Goal: Task Accomplishment & Management: Use online tool/utility

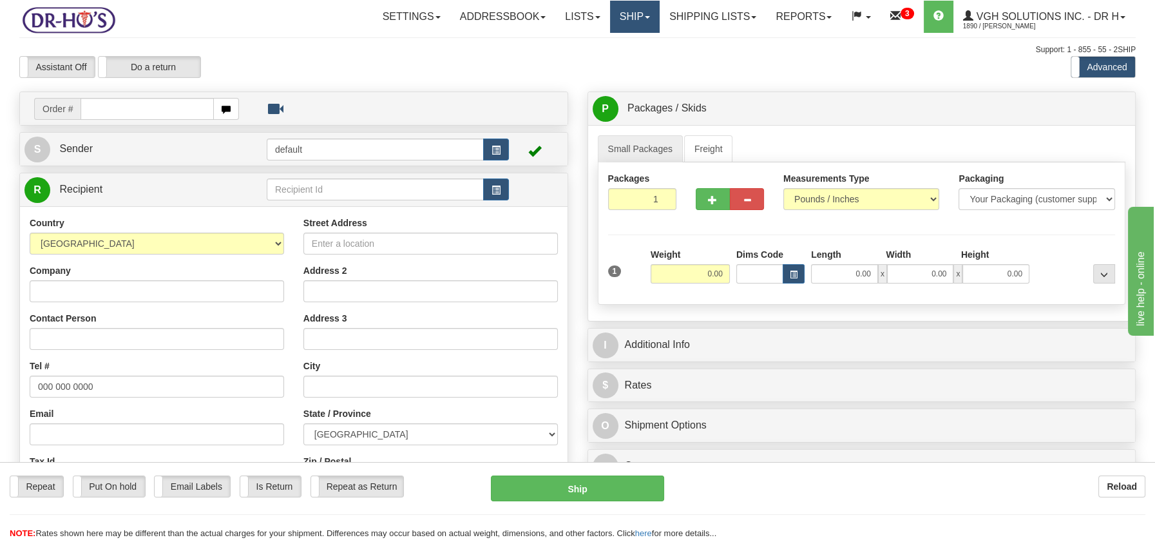
click at [631, 21] on link "Ship" at bounding box center [635, 17] width 50 height 32
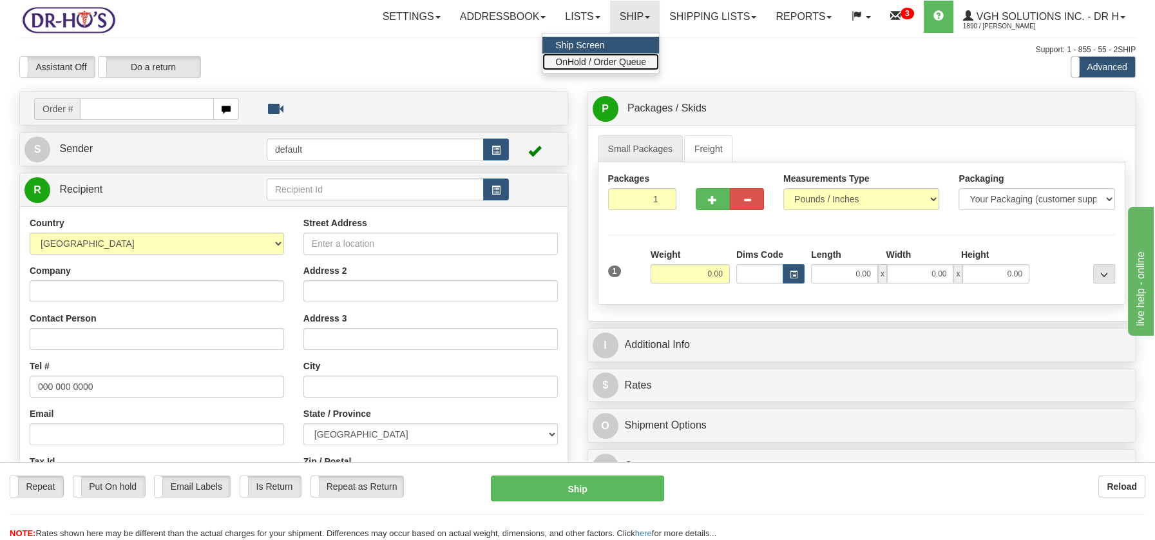
click at [586, 58] on span "OnHold / Order Queue" at bounding box center [600, 62] width 91 height 10
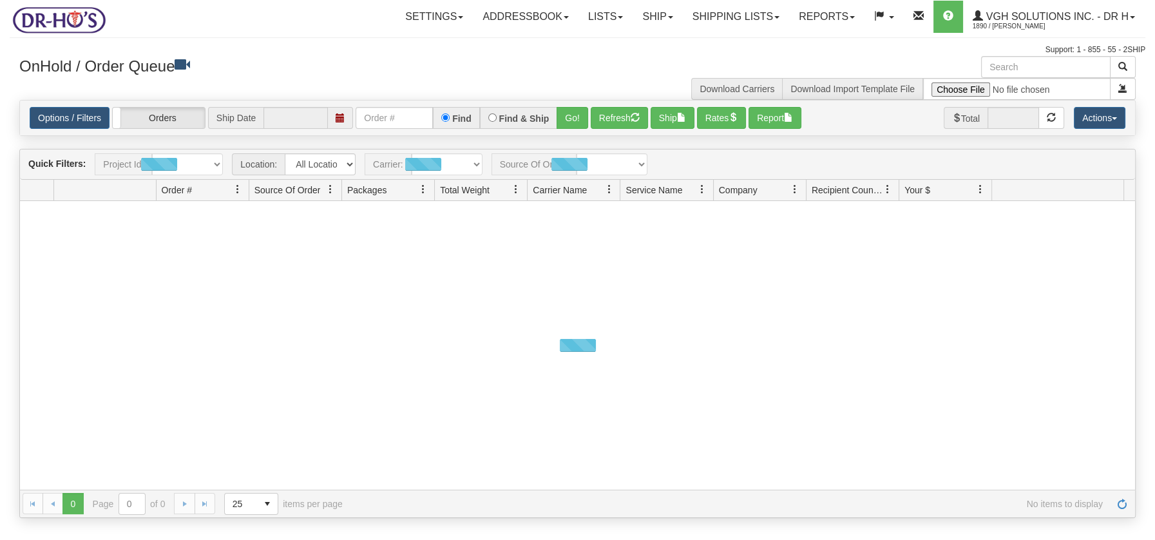
type input "[DATE]"
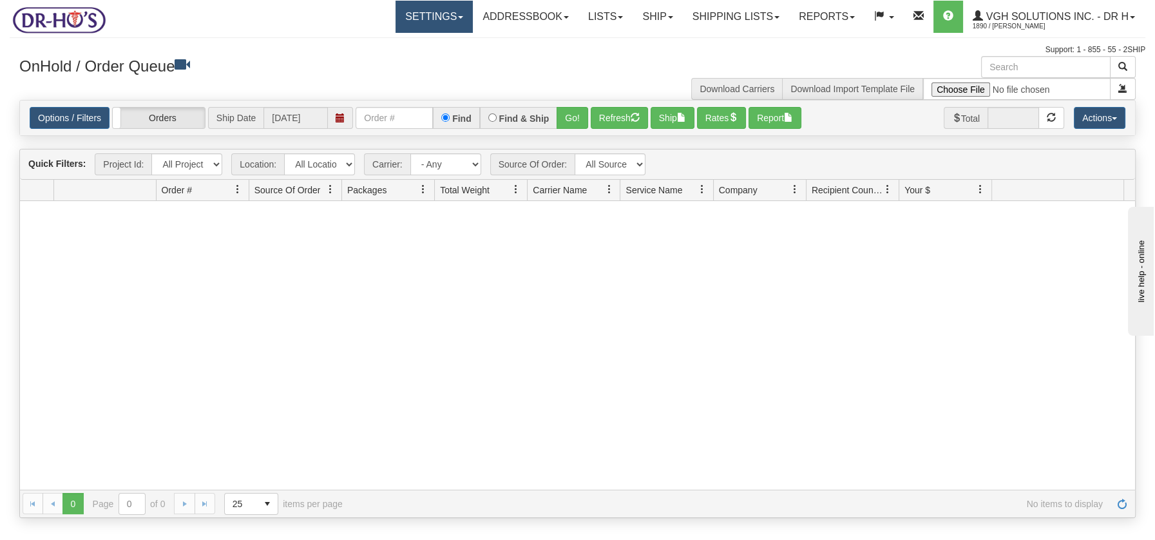
click at [453, 18] on link "Settings" at bounding box center [433, 17] width 77 height 32
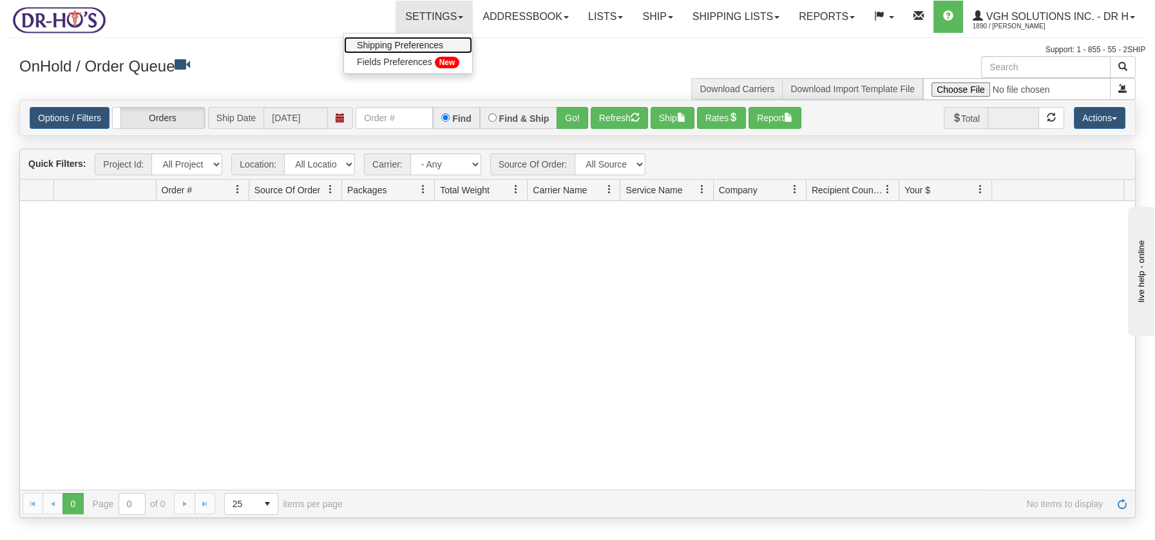
click at [426, 43] on span "Shipping Preferences" at bounding box center [400, 45] width 86 height 10
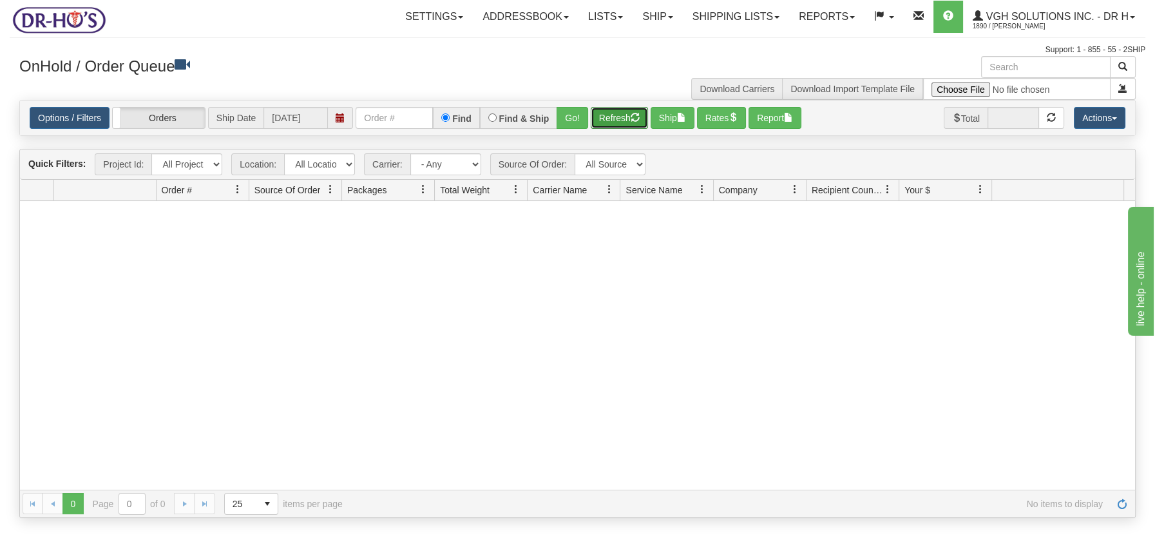
click at [635, 117] on span "button" at bounding box center [634, 117] width 9 height 9
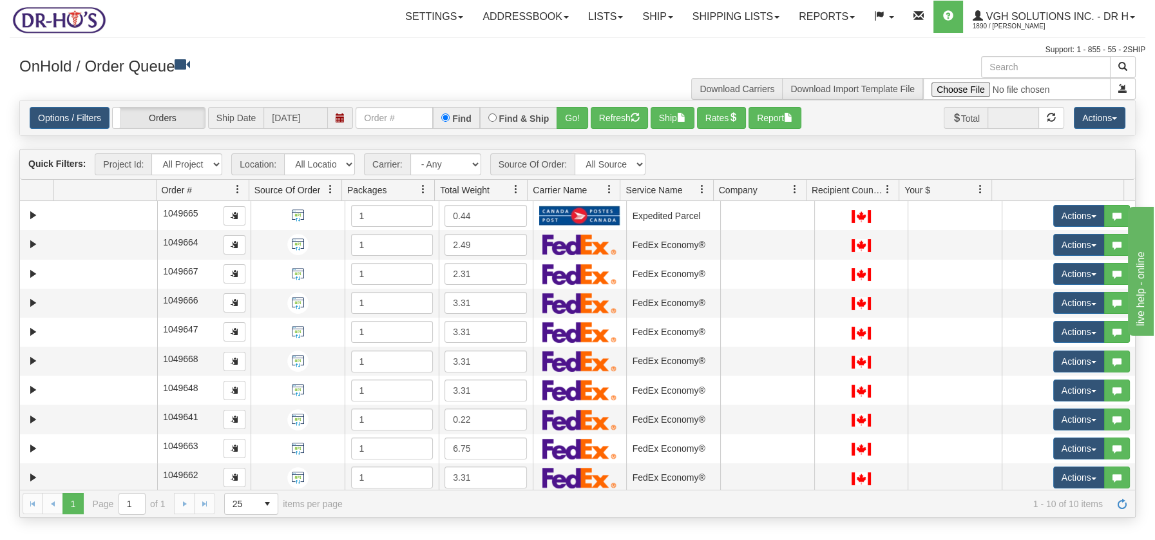
click at [515, 189] on span at bounding box center [516, 189] width 10 height 10
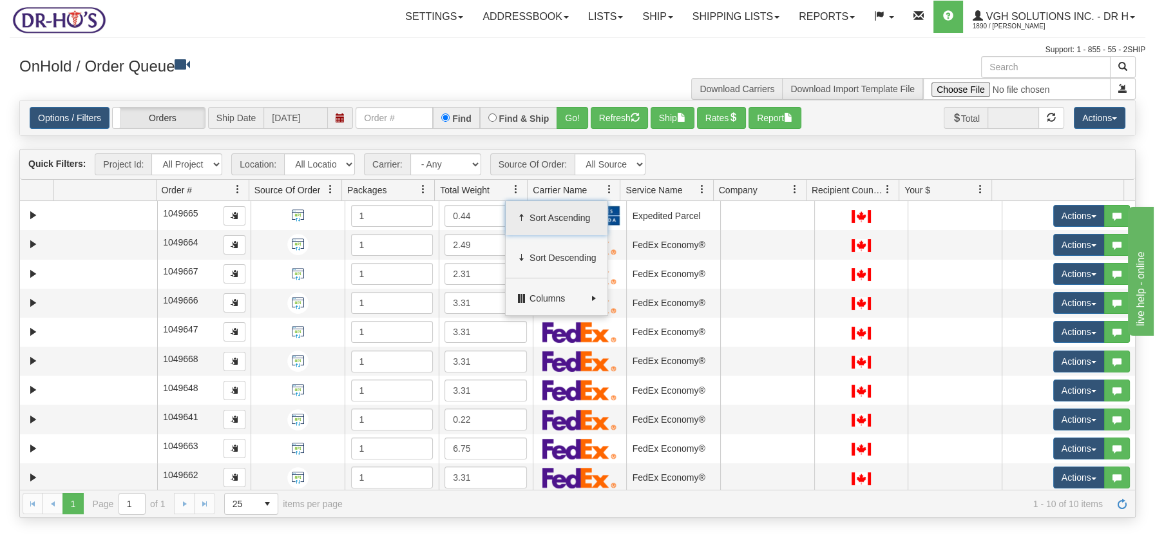
click at [537, 216] on span "Sort Ascending" at bounding box center [562, 217] width 67 height 13
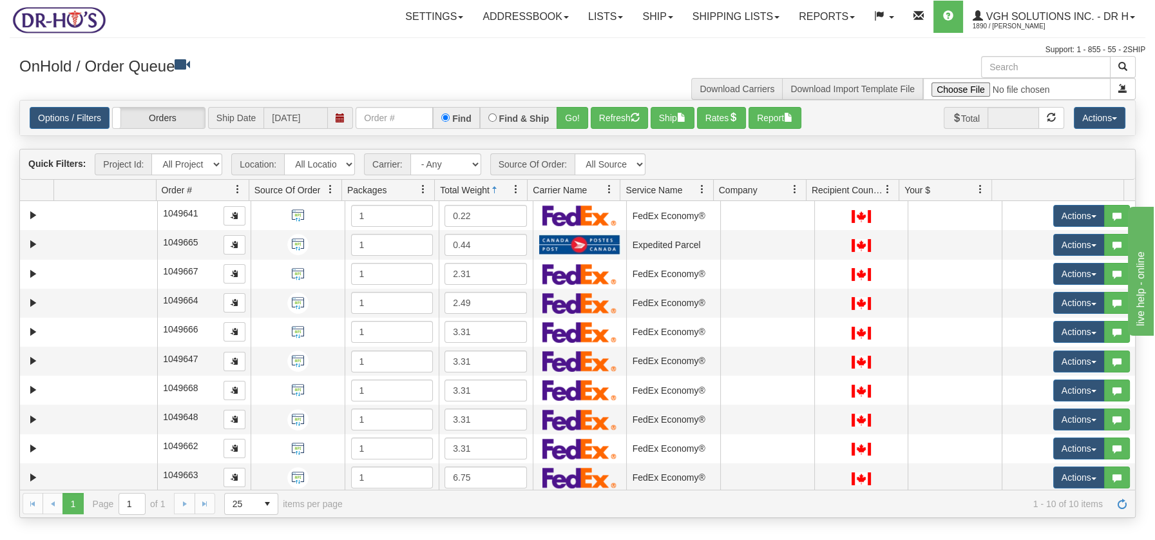
click at [511, 186] on span at bounding box center [516, 189] width 10 height 10
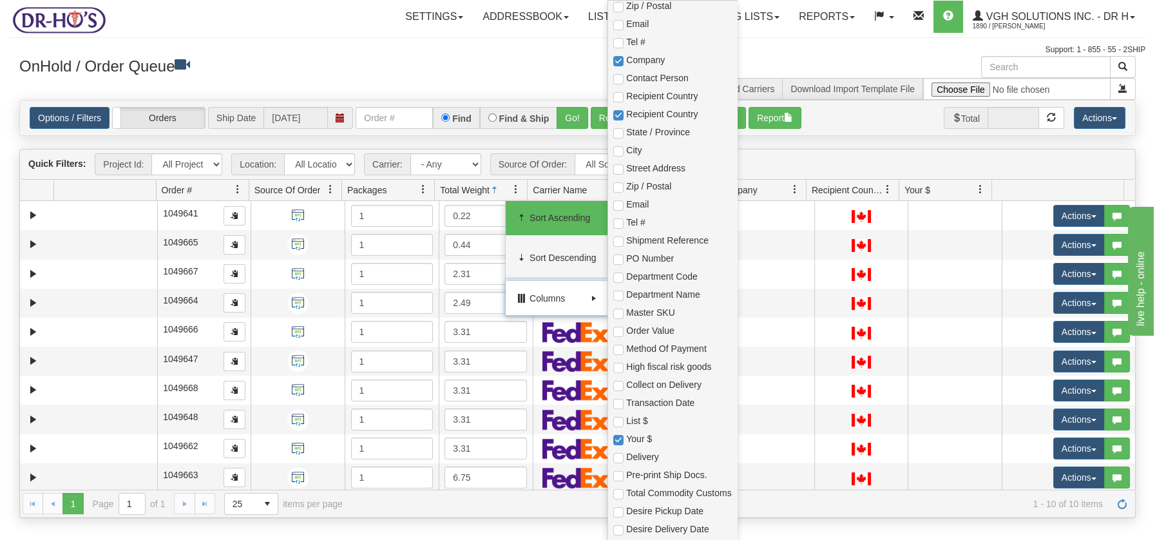
scroll to position [336, 0]
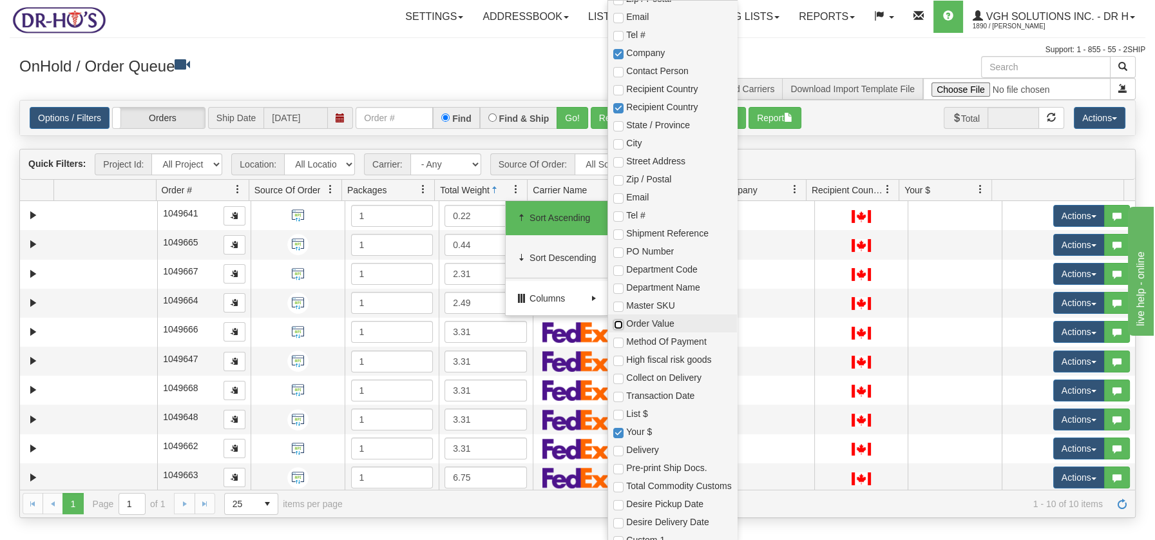
click at [617, 322] on input "checkbox" at bounding box center [618, 324] width 10 height 10
checkbox input "true"
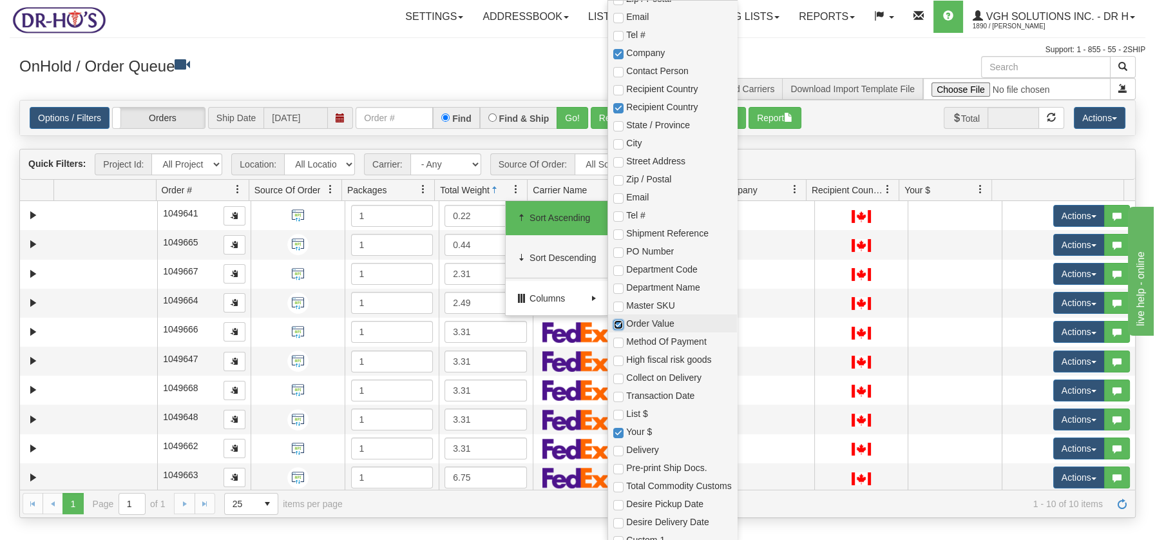
checkbox input "true"
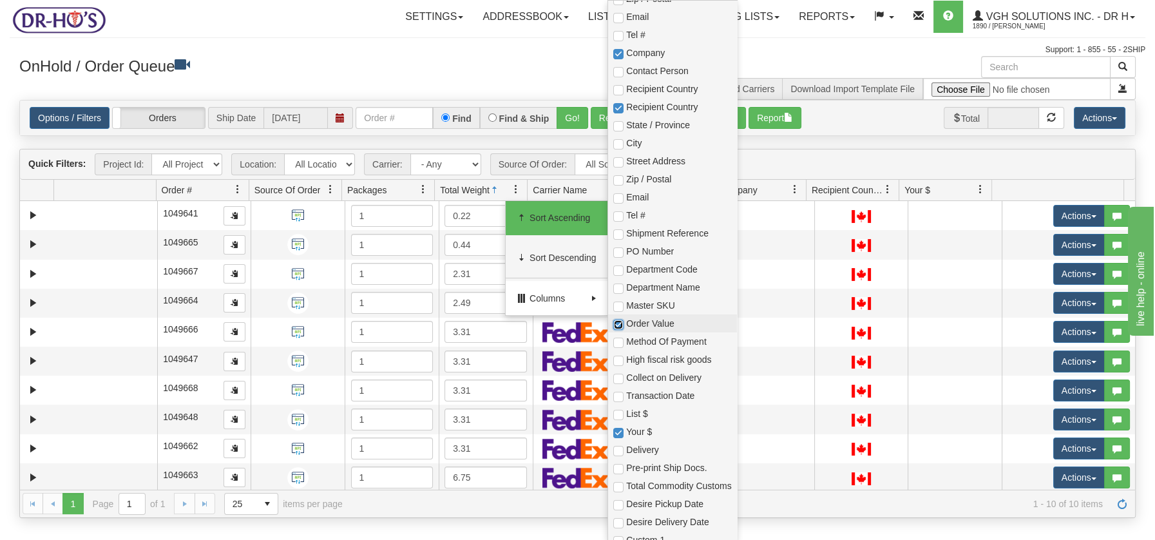
checkbox input "true"
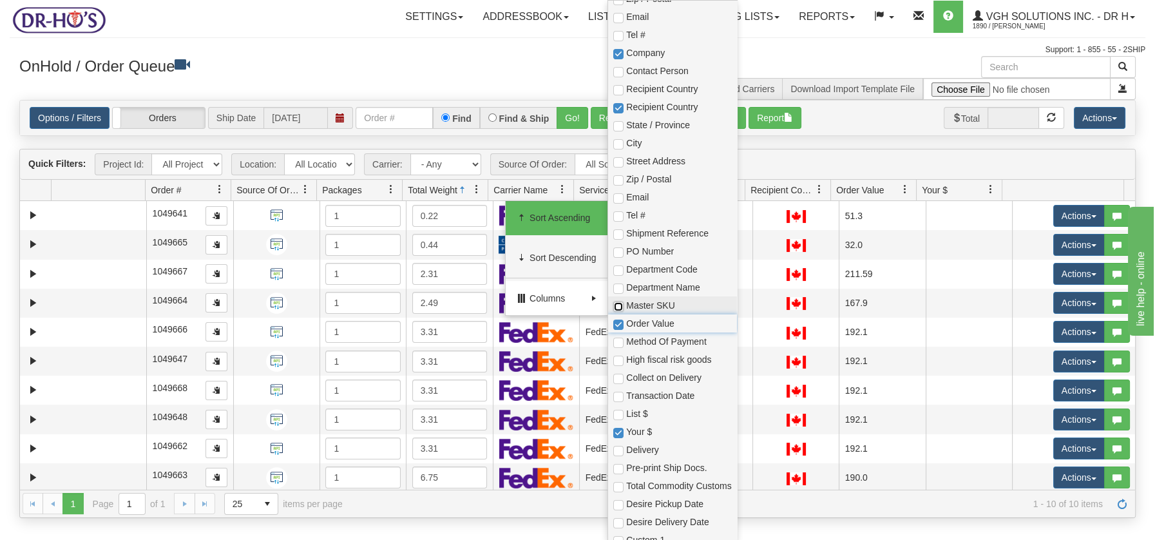
click at [617, 308] on input "checkbox" at bounding box center [618, 306] width 10 height 10
checkbox input "true"
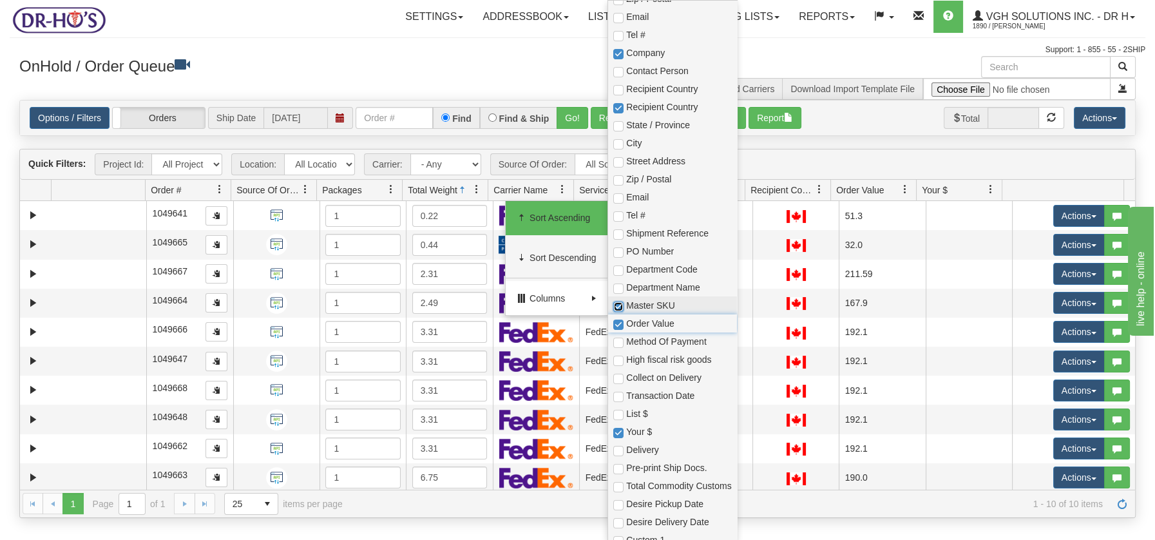
checkbox input "true"
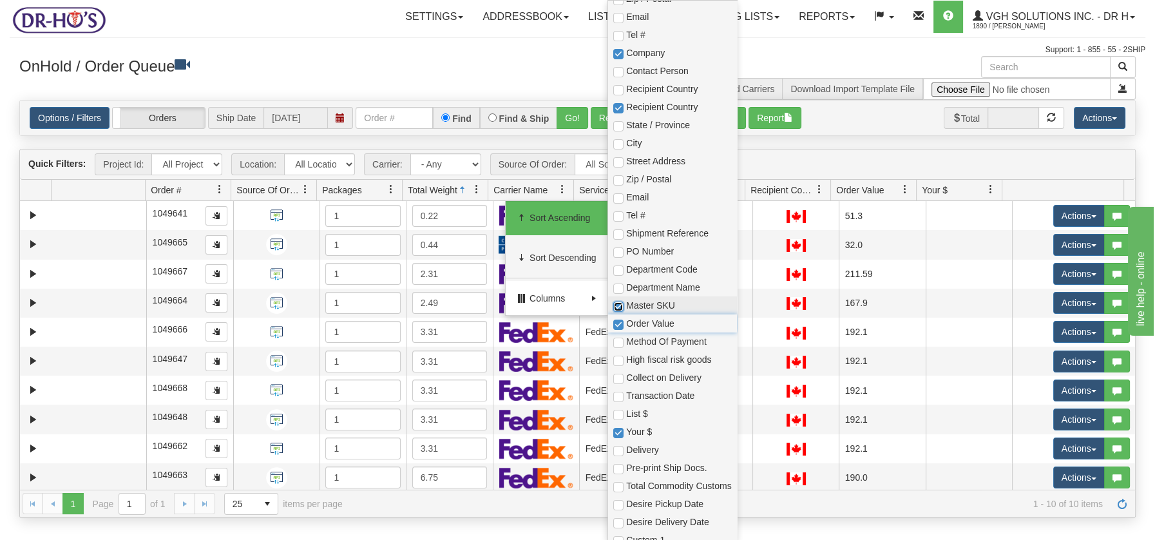
checkbox input "true"
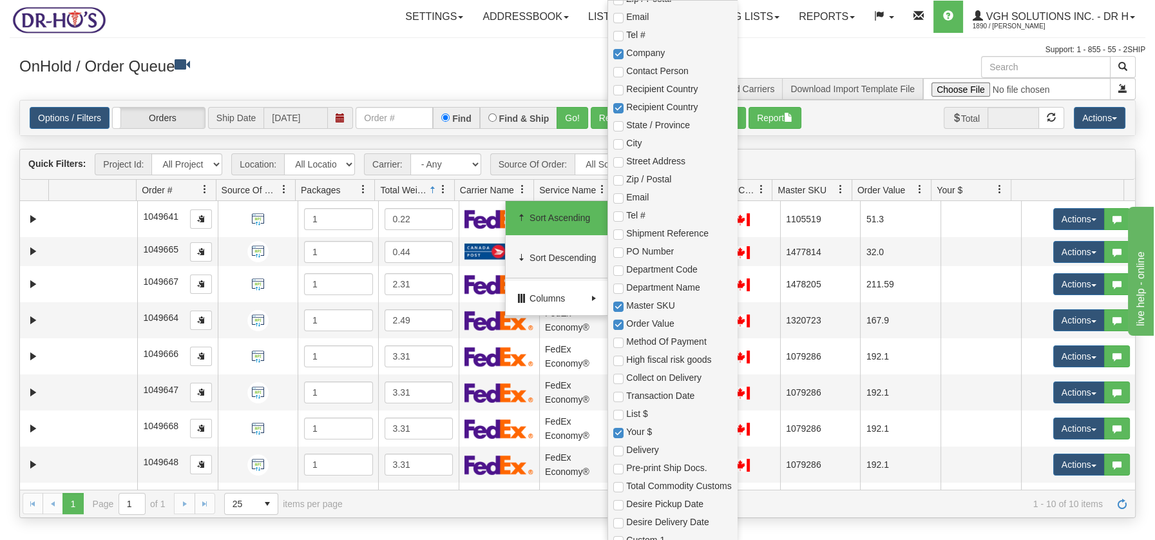
click at [412, 45] on div "Support: 1 - 855 - 55 - 2SHIP" at bounding box center [577, 49] width 1135 height 11
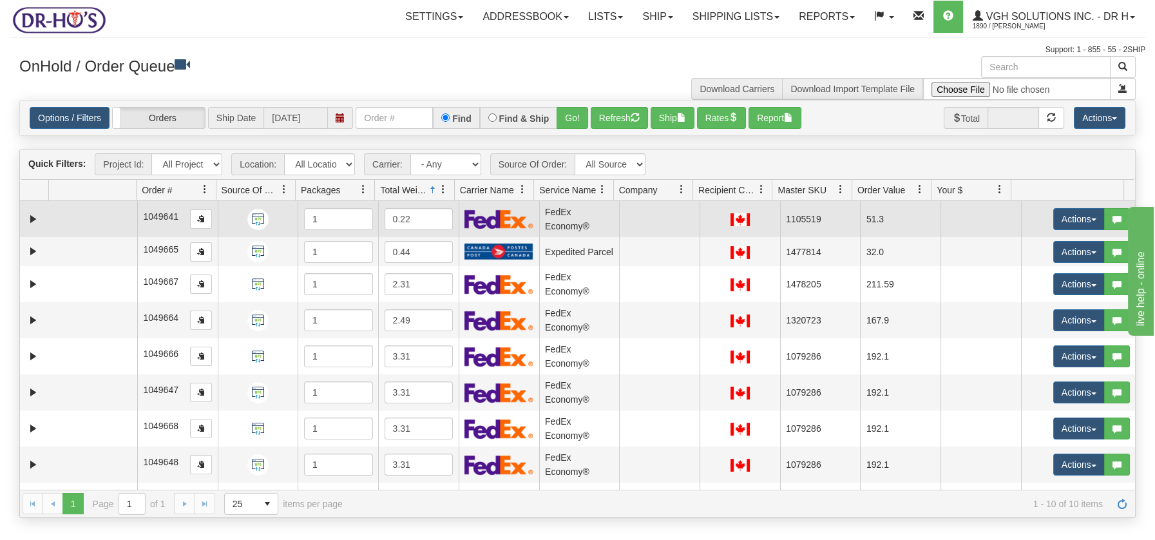
click at [120, 227] on td at bounding box center [93, 219] width 88 height 36
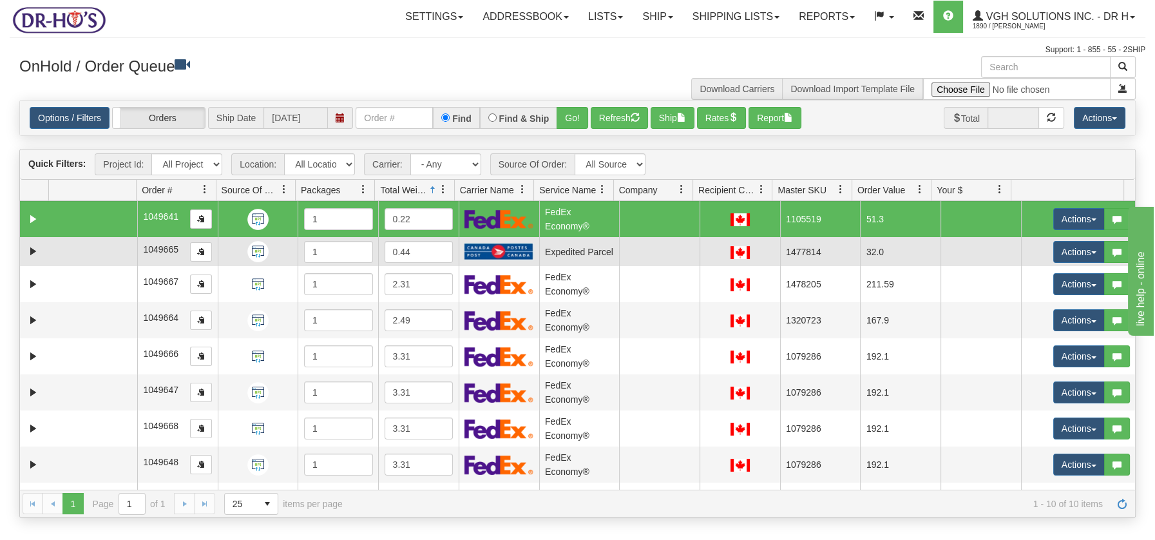
click at [110, 247] on td at bounding box center [93, 251] width 88 height 29
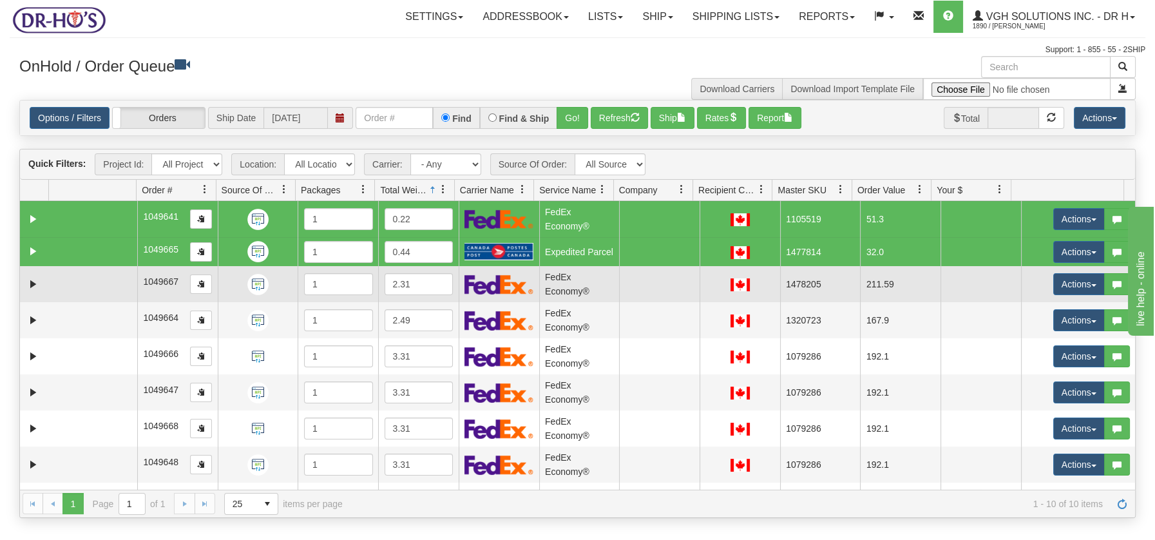
click at [104, 278] on td at bounding box center [93, 284] width 88 height 36
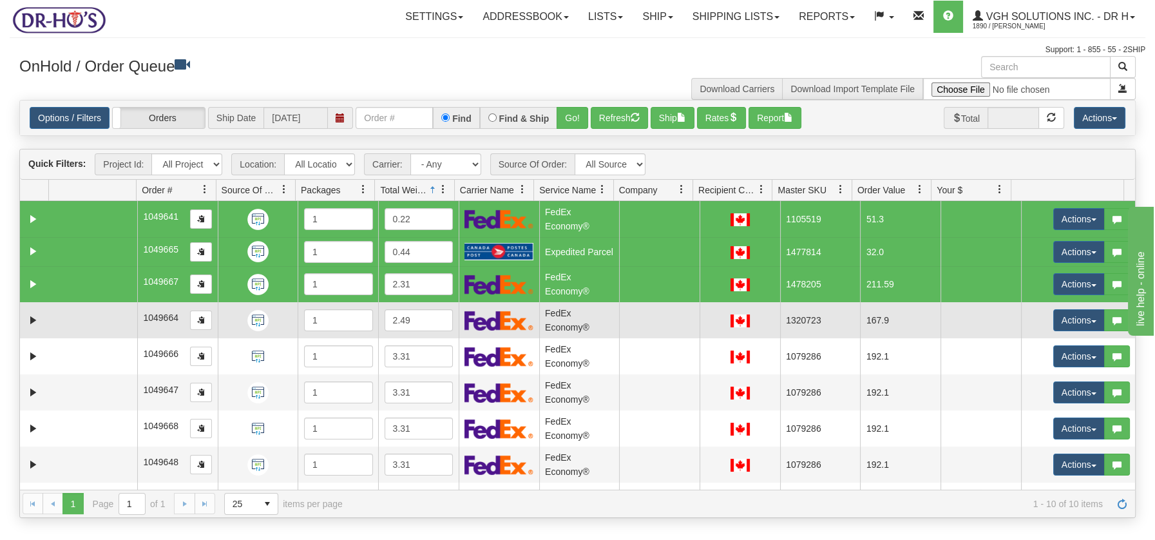
click at [99, 310] on td at bounding box center [93, 320] width 88 height 36
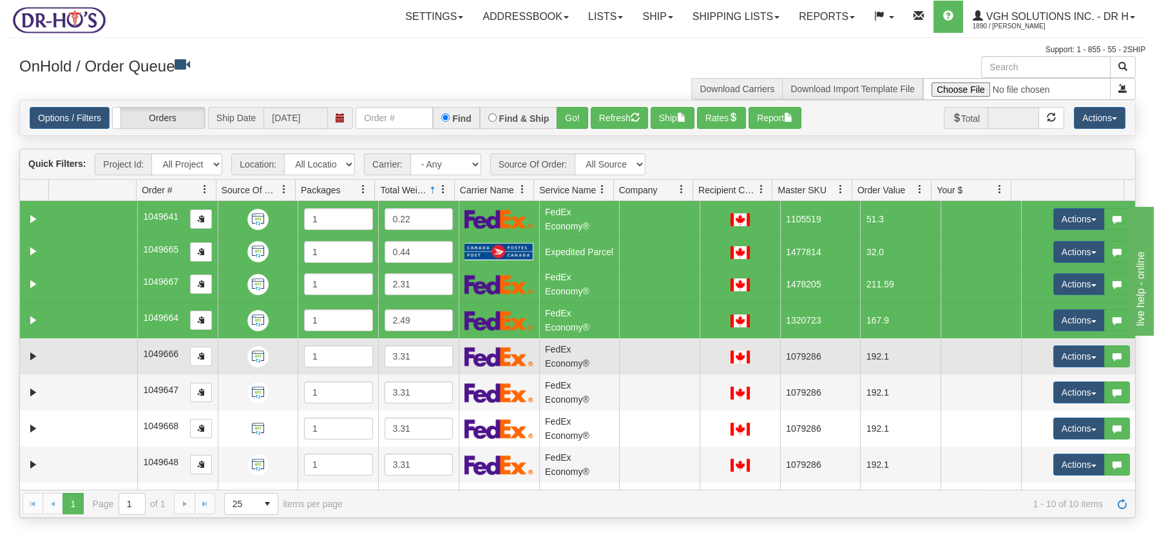
click at [93, 343] on td at bounding box center [93, 356] width 88 height 36
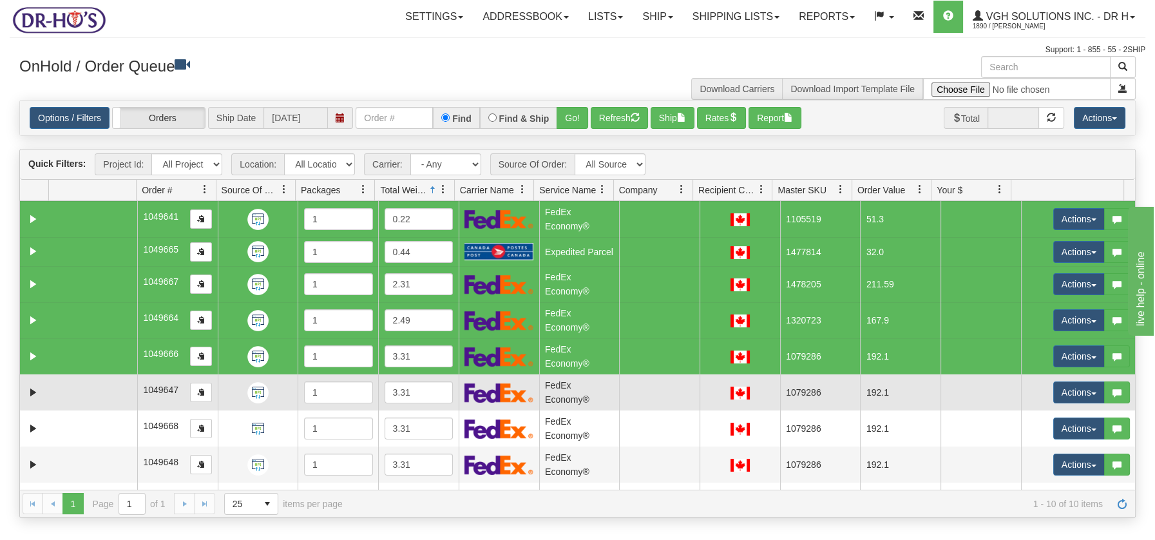
click at [90, 373] on td at bounding box center [93, 356] width 88 height 36
click at [84, 398] on td at bounding box center [93, 392] width 88 height 36
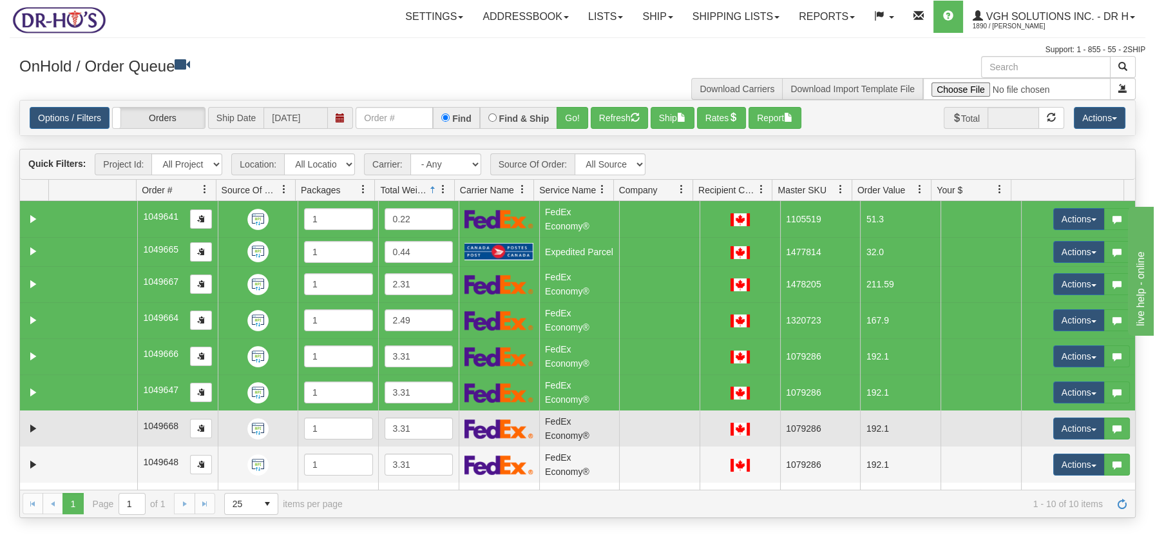
click at [84, 424] on td at bounding box center [93, 428] width 88 height 36
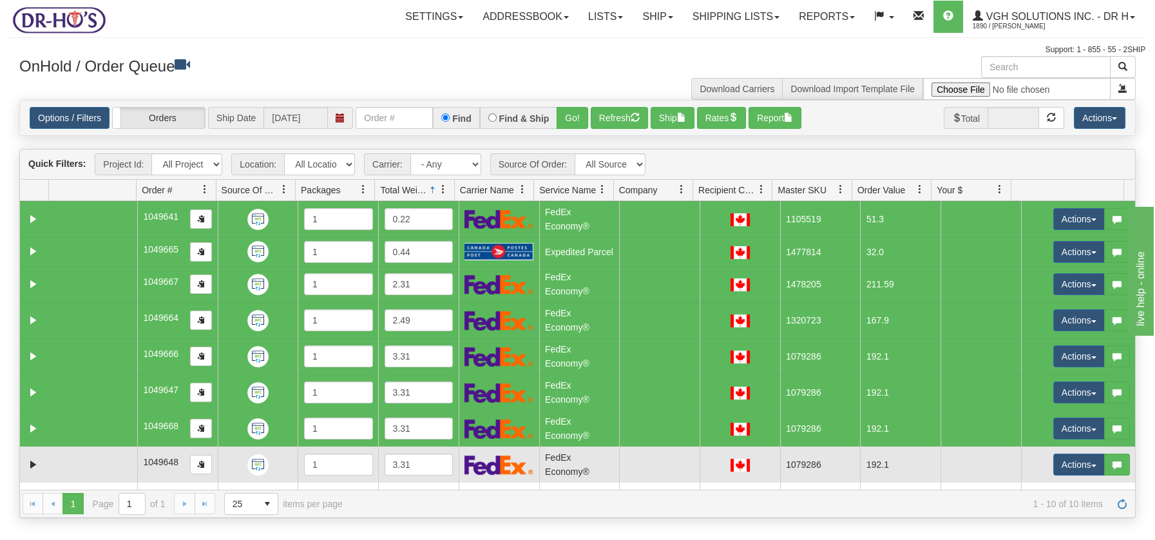
click at [83, 460] on td at bounding box center [93, 464] width 88 height 36
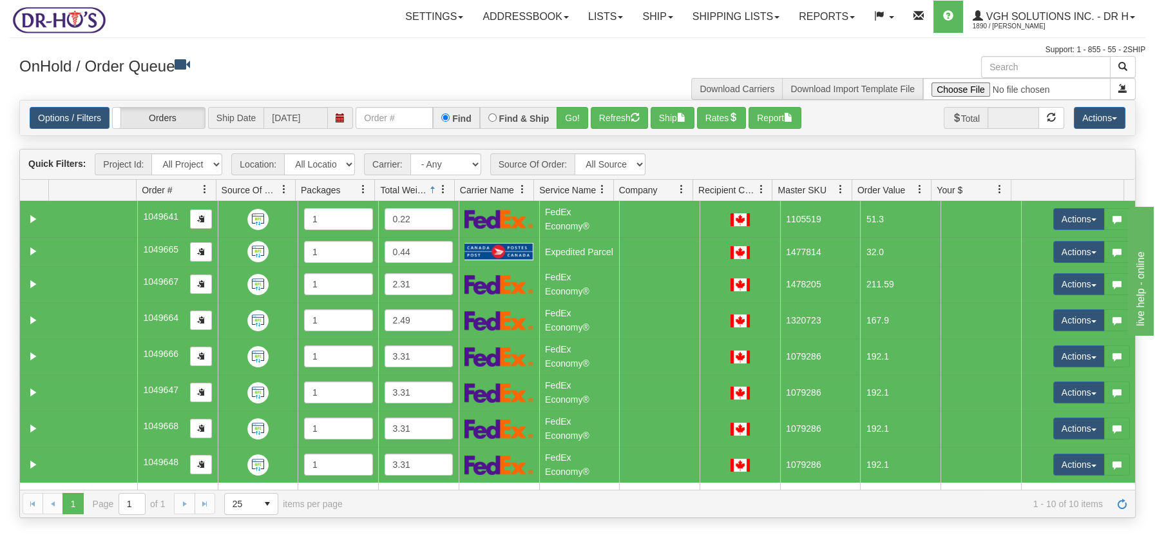
scroll to position [65, 0]
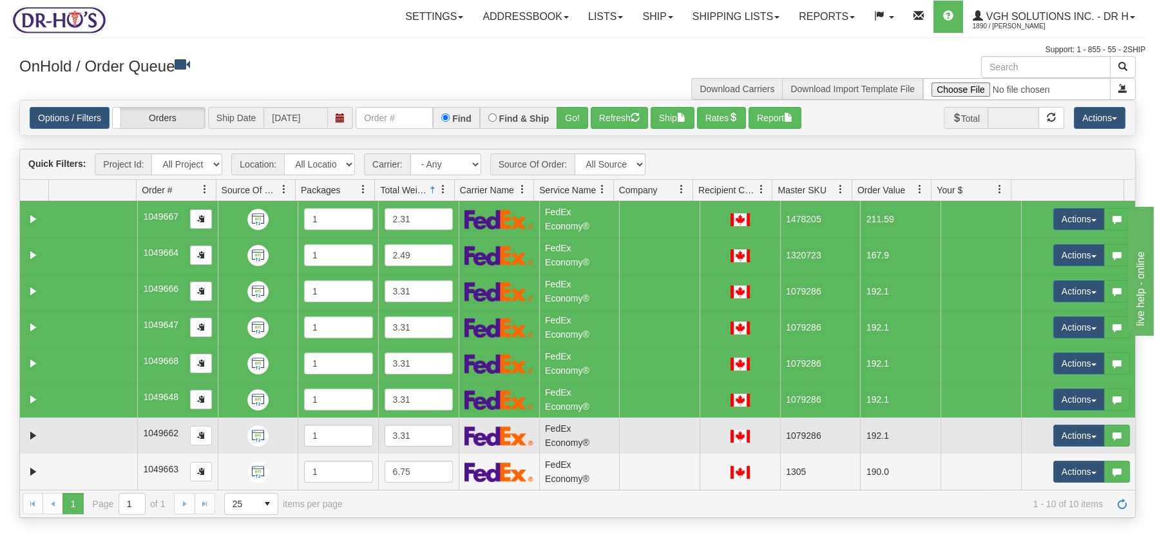
click at [115, 430] on td at bounding box center [93, 435] width 88 height 36
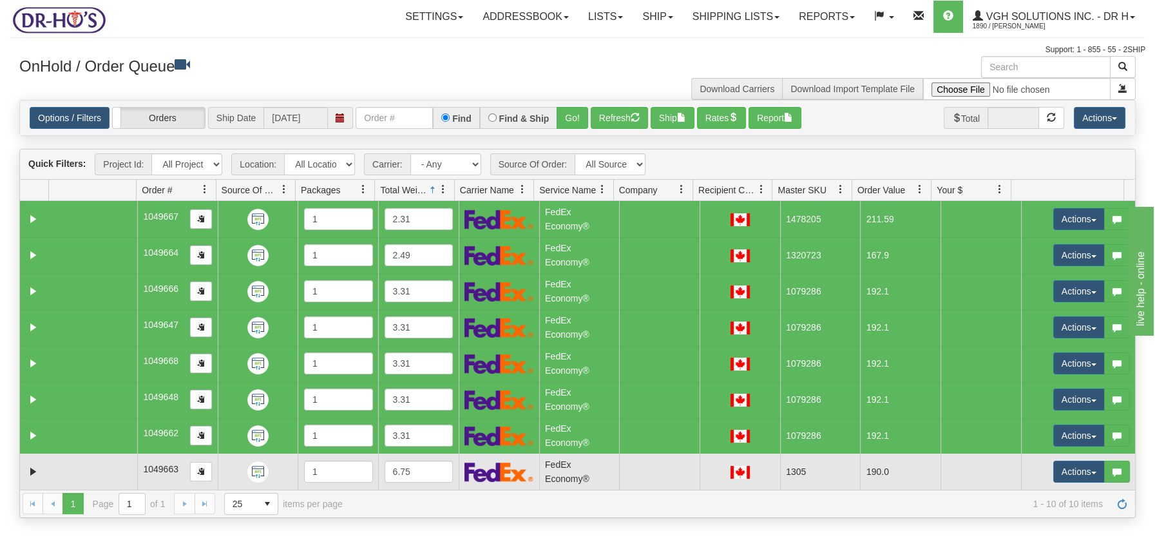
click at [93, 462] on td at bounding box center [93, 471] width 88 height 36
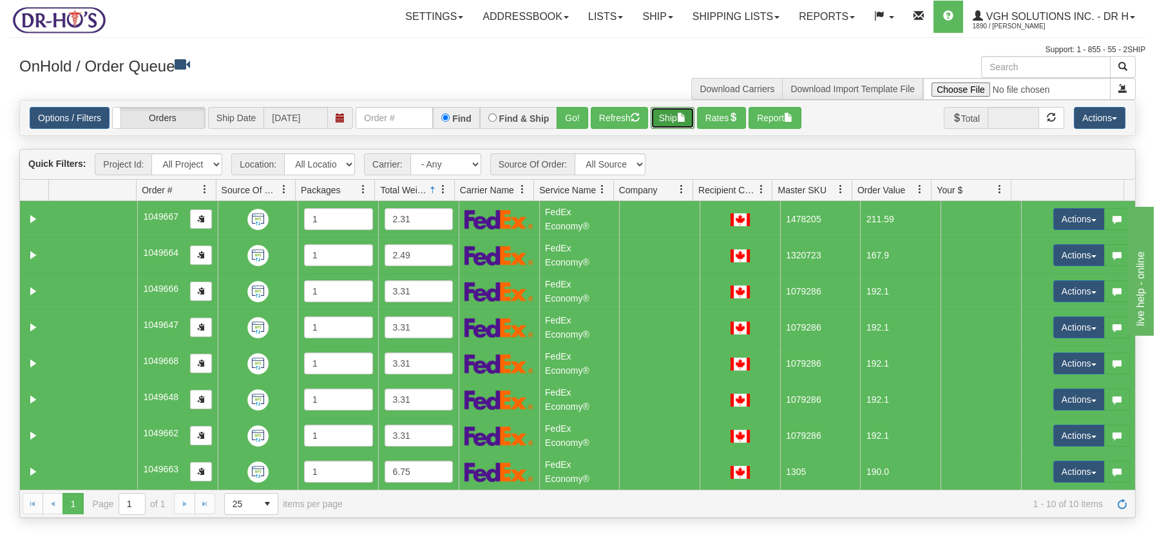
click at [685, 123] on button "Ship" at bounding box center [672, 118] width 44 height 22
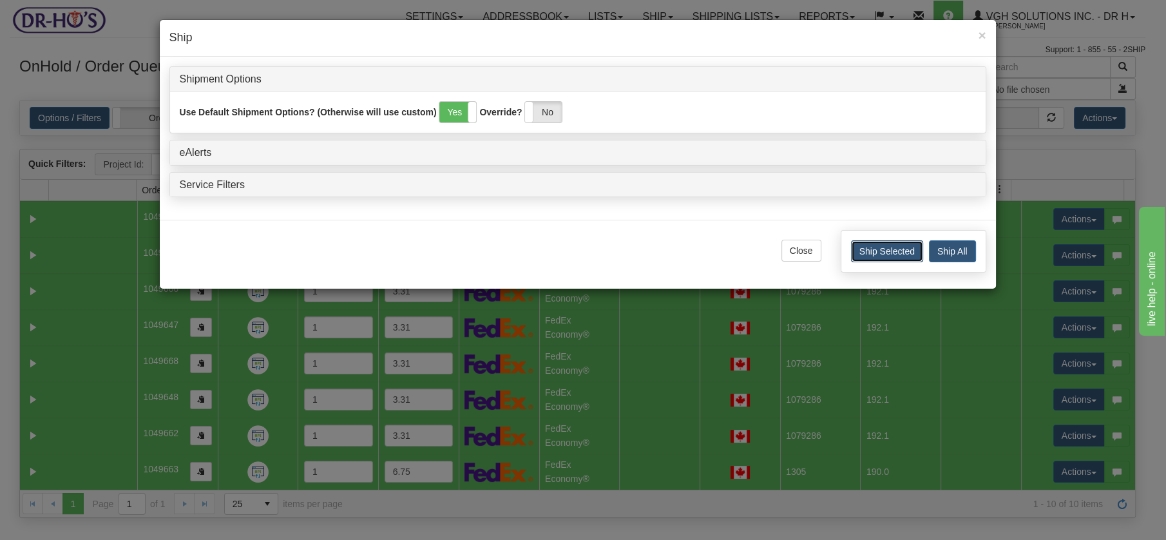
click at [902, 251] on button "Ship Selected" at bounding box center [887, 251] width 72 height 22
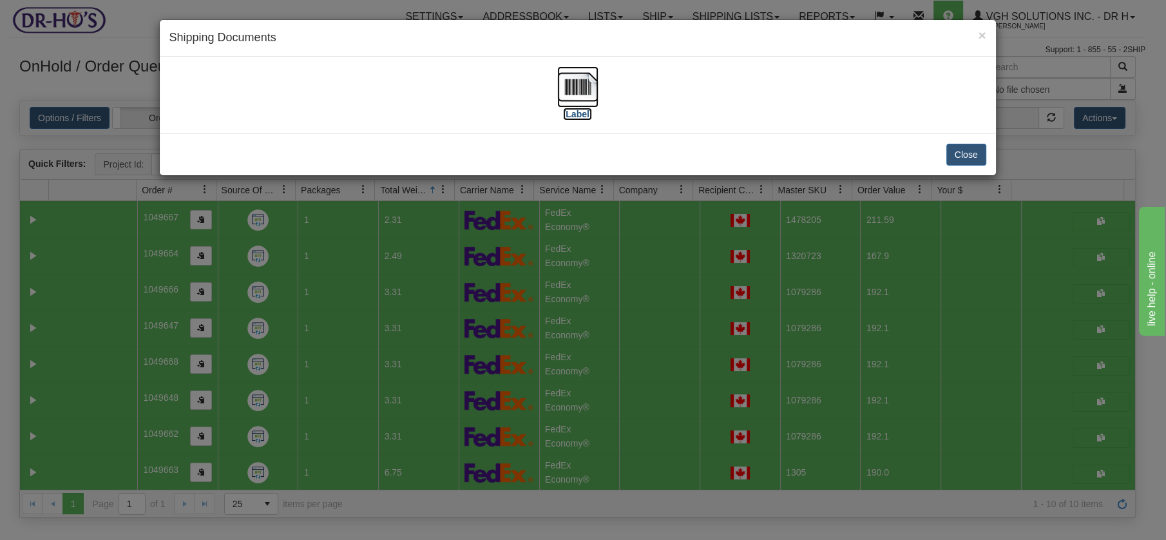
click at [571, 87] on img at bounding box center [577, 86] width 41 height 41
click at [957, 155] on button "Close" at bounding box center [966, 155] width 40 height 22
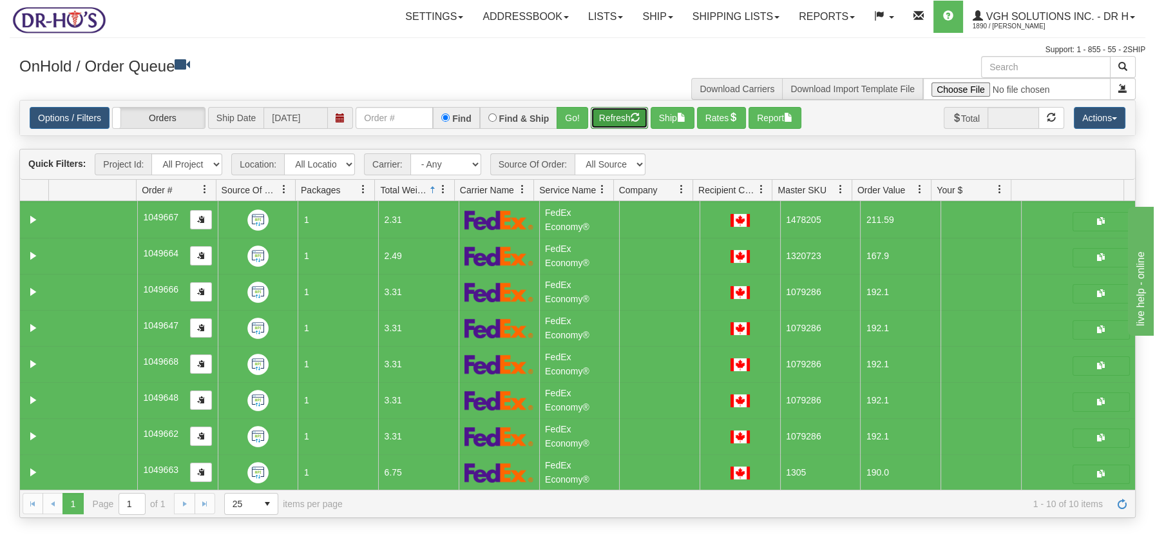
click at [629, 120] on button "Refresh" at bounding box center [619, 118] width 57 height 22
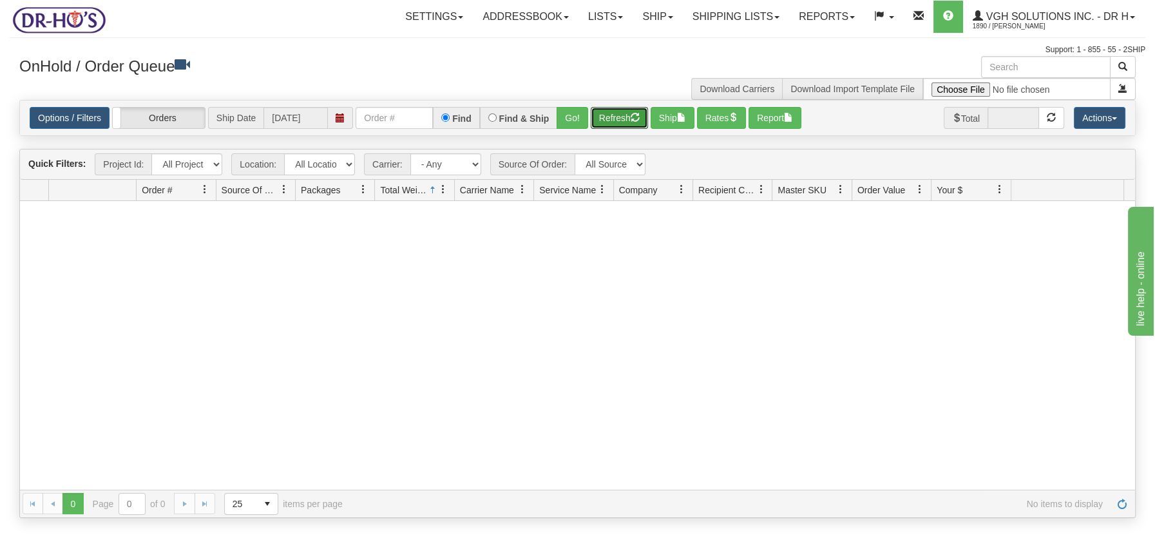
scroll to position [0, 0]
click at [608, 114] on button "Refresh" at bounding box center [619, 118] width 57 height 22
click at [453, 13] on link "Settings" at bounding box center [433, 17] width 77 height 32
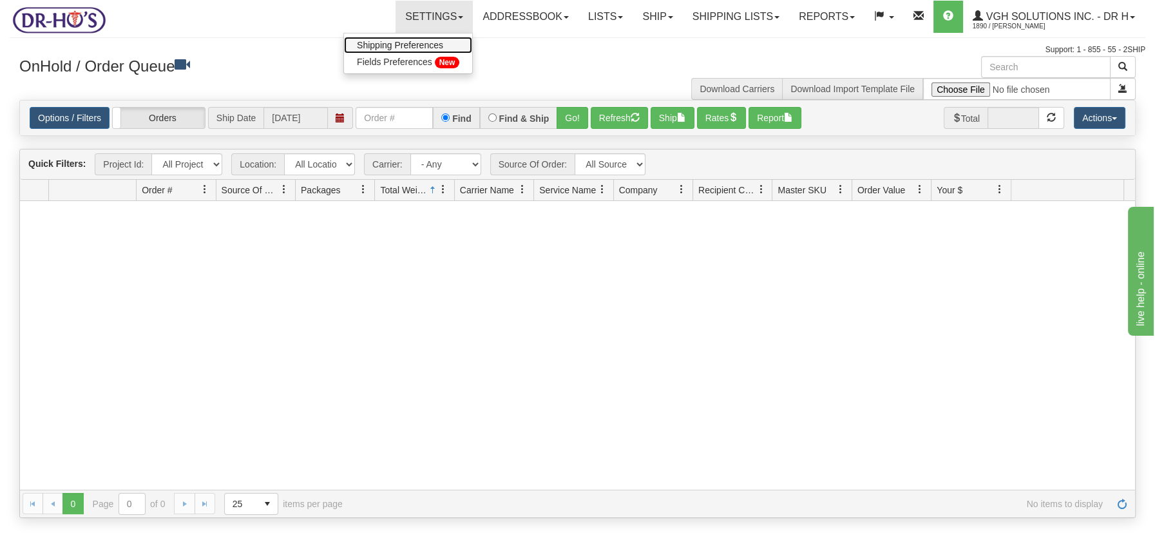
click at [418, 44] on span "Shipping Preferences" at bounding box center [400, 45] width 86 height 10
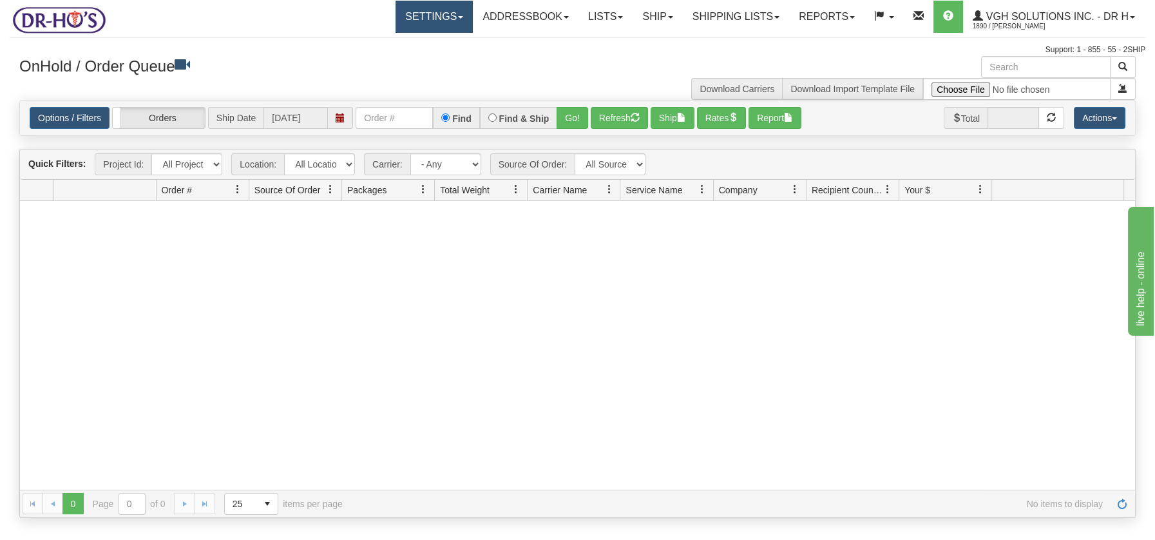
click at [447, 21] on link "Settings" at bounding box center [433, 17] width 77 height 32
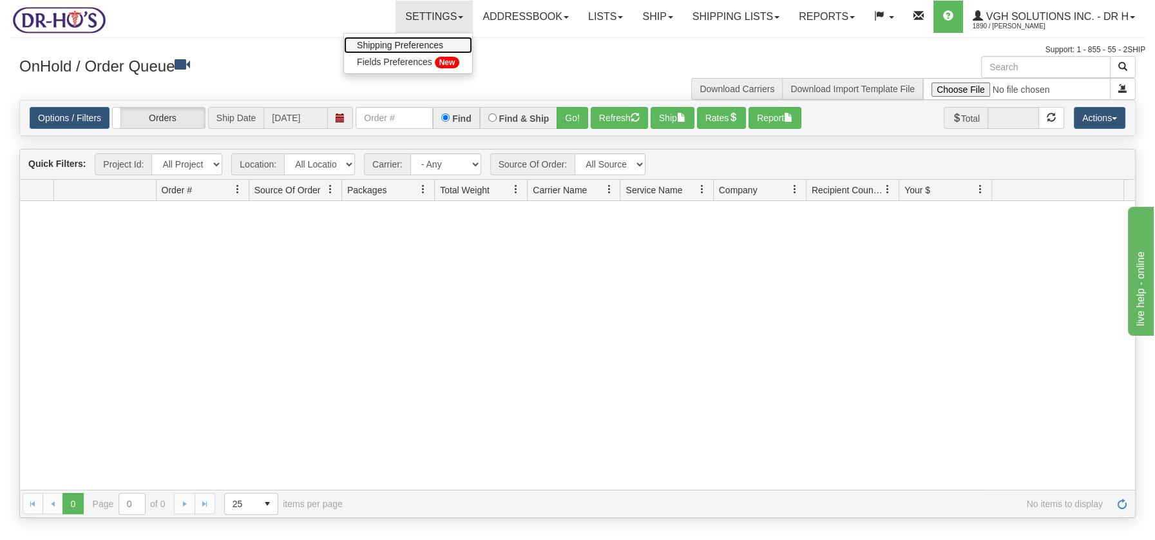
click at [412, 46] on span "Shipping Preferences" at bounding box center [400, 45] width 86 height 10
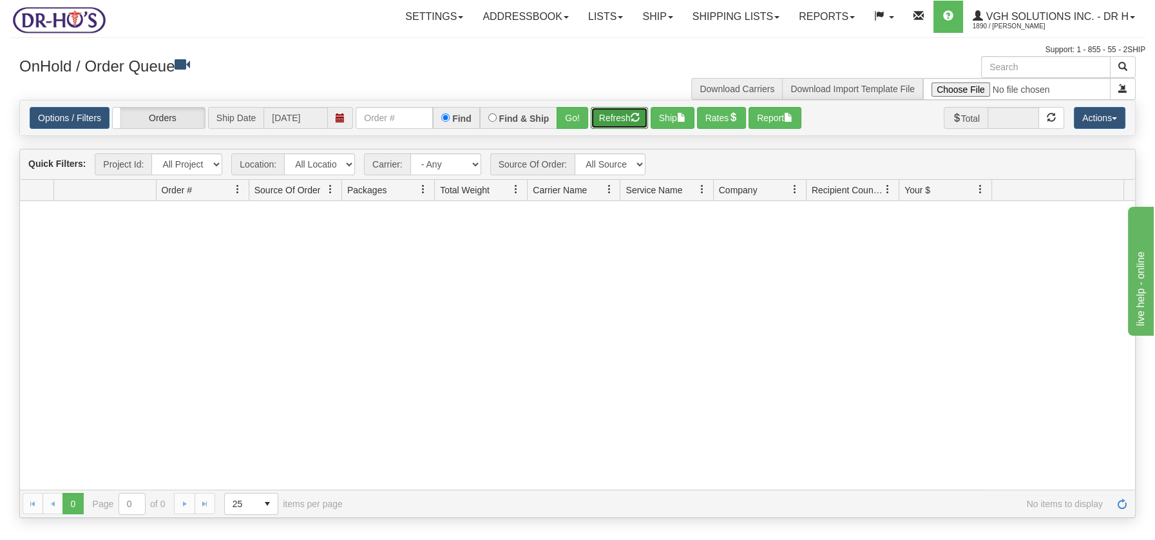
click at [622, 120] on button "Refresh" at bounding box center [619, 118] width 57 height 22
